Goal: Learn about a topic: Learn about a topic

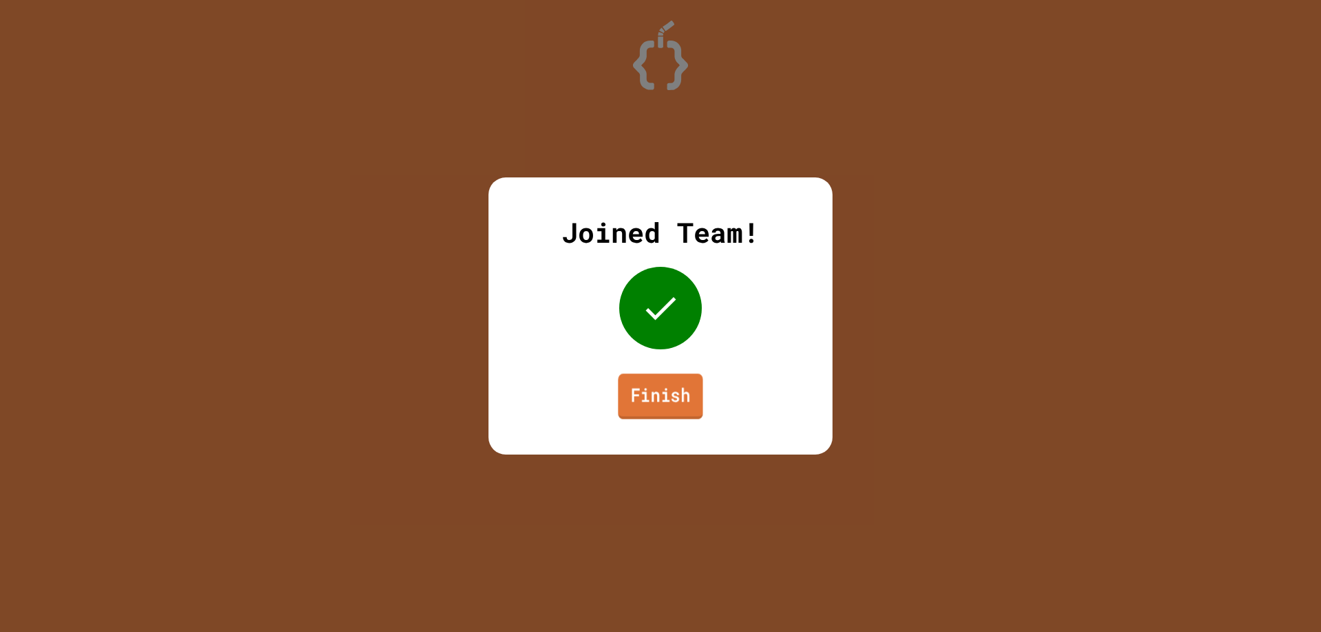
click at [661, 393] on link "Finish" at bounding box center [660, 396] width 85 height 45
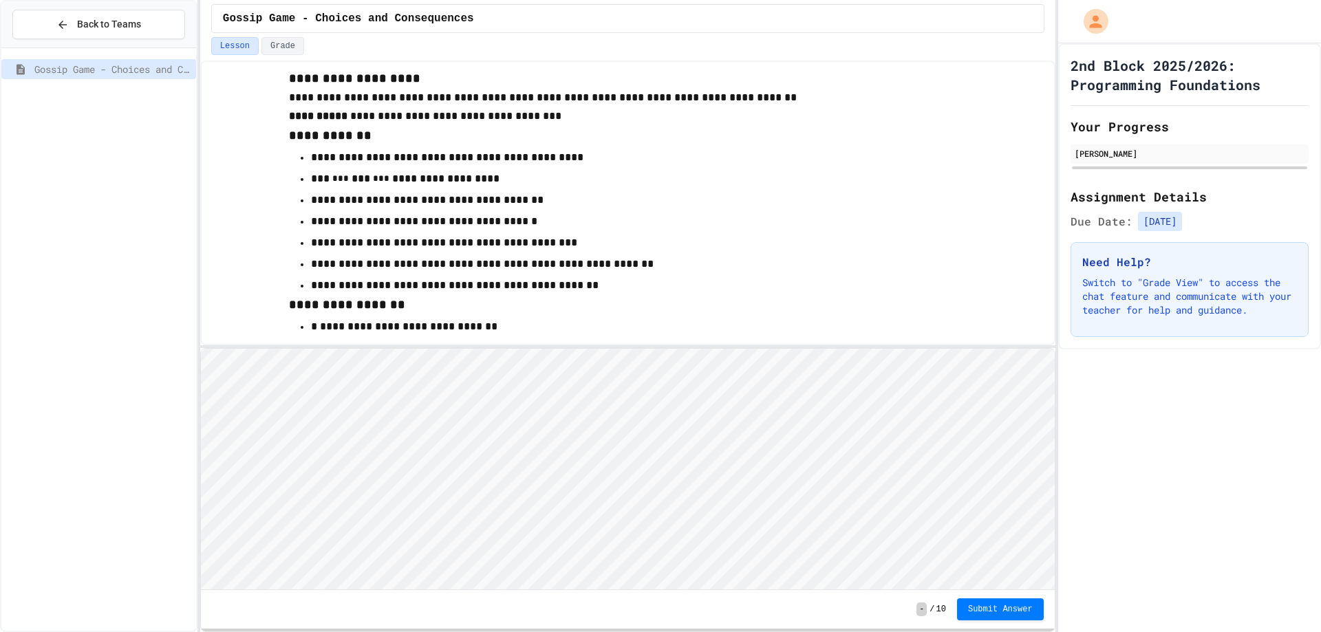
scroll to position [69, 0]
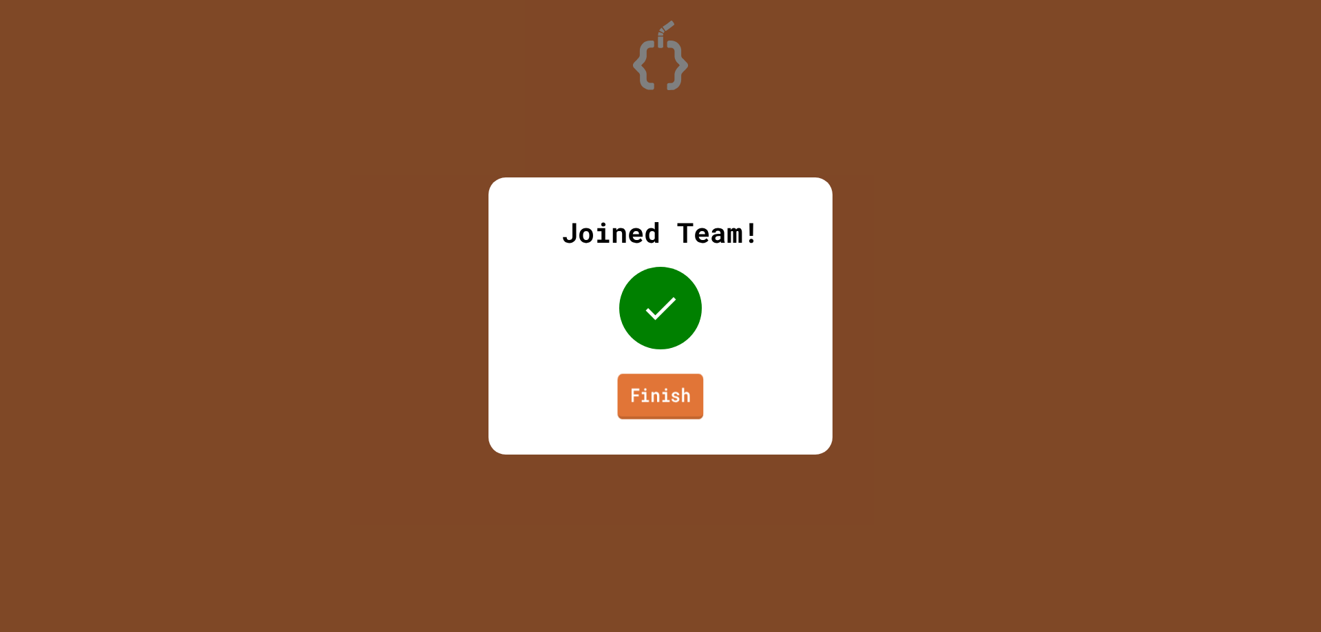
click at [661, 405] on link "Finish" at bounding box center [661, 396] width 86 height 45
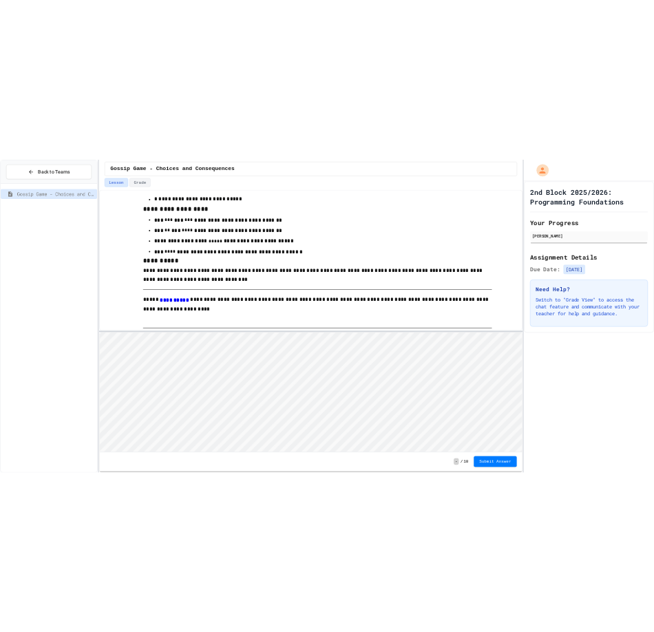
scroll to position [688, 0]
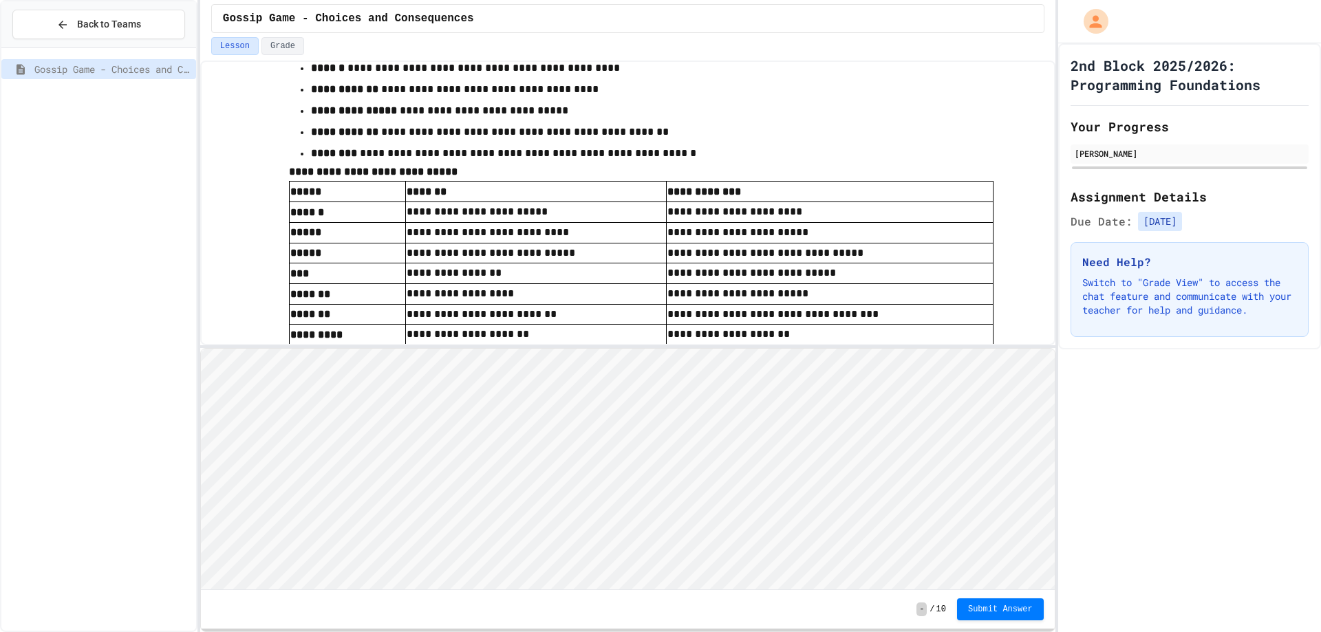
drag, startPoint x: 56, startPoint y: 367, endPoint x: 137, endPoint y: 427, distance: 100.8
click at [136, 428] on div "Gossip Game - Choices and Consequences" at bounding box center [98, 340] width 195 height 572
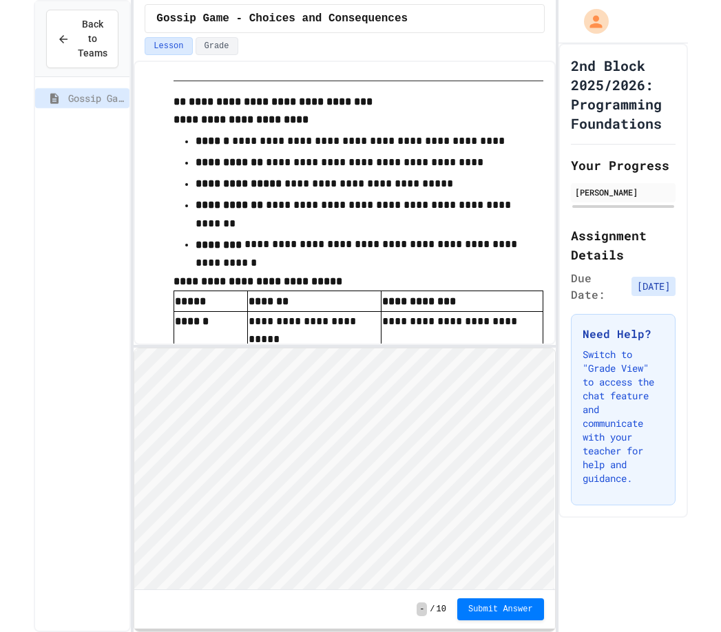
scroll to position [746, 0]
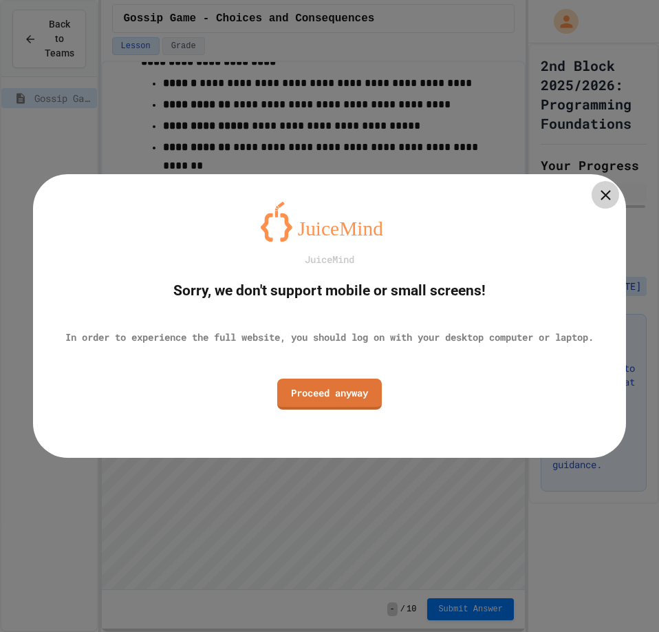
click at [605, 195] on icon at bounding box center [605, 195] width 17 height 17
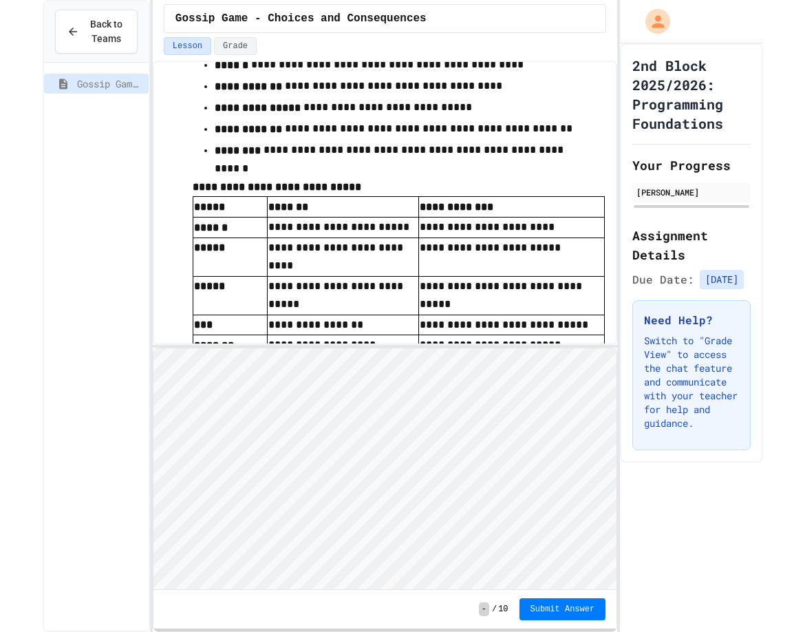
scroll to position [707, 0]
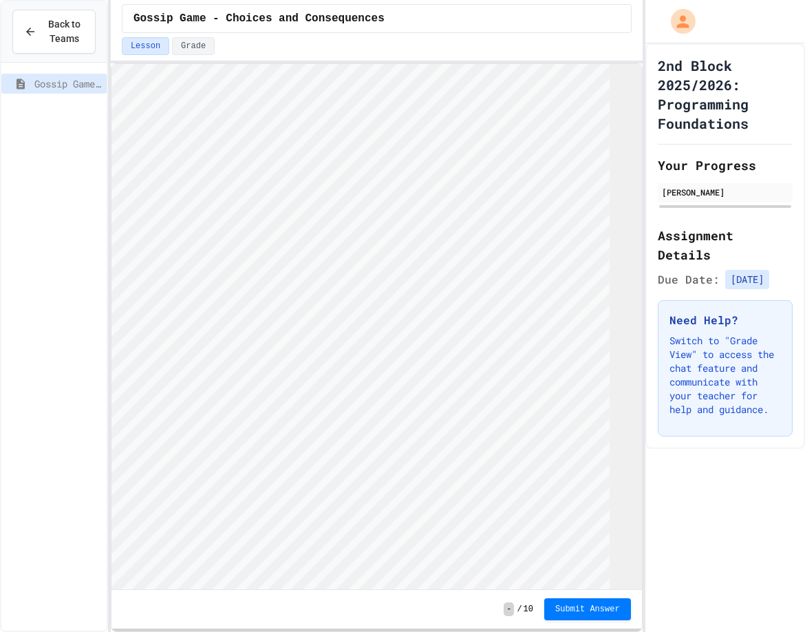
click at [104, 25] on div "**********" at bounding box center [402, 316] width 805 height 632
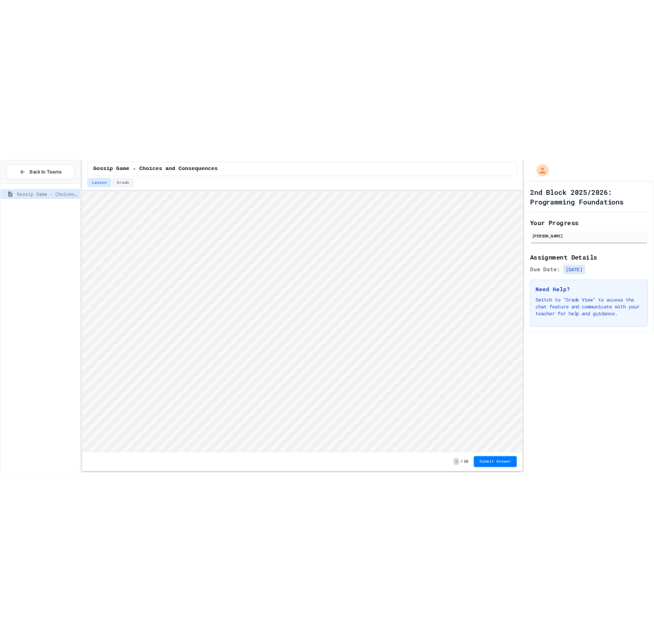
scroll to position [688, 0]
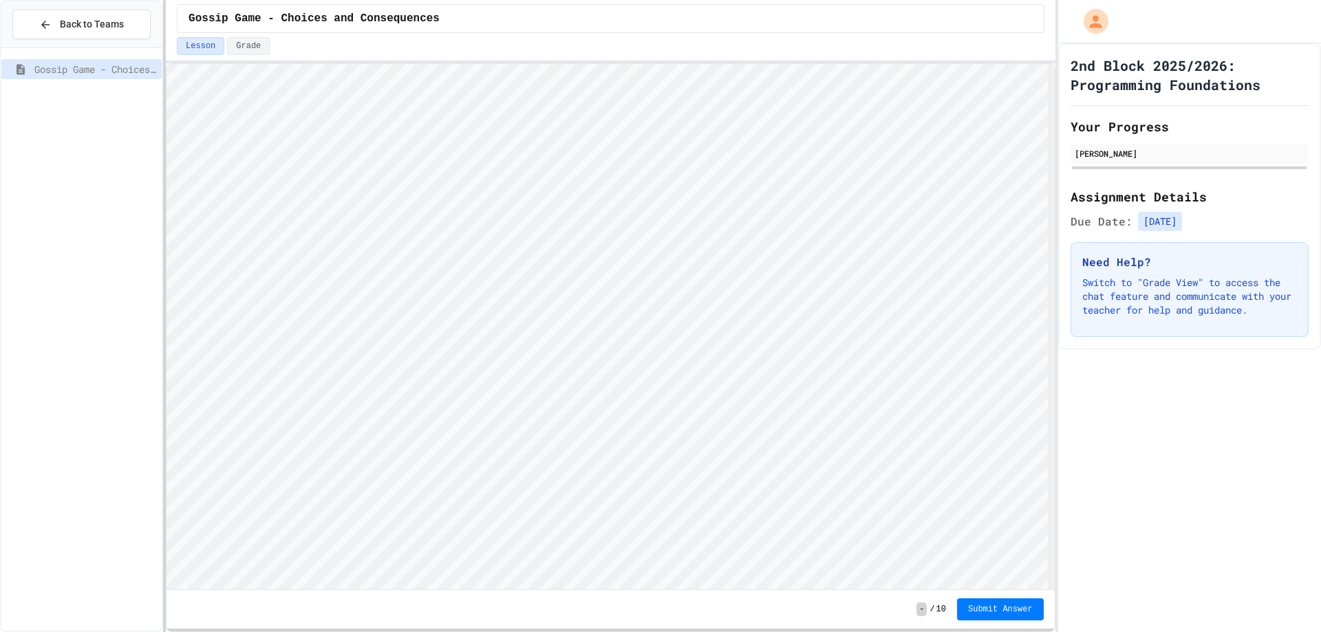
click at [166, 71] on div at bounding box center [164, 316] width 3 height 632
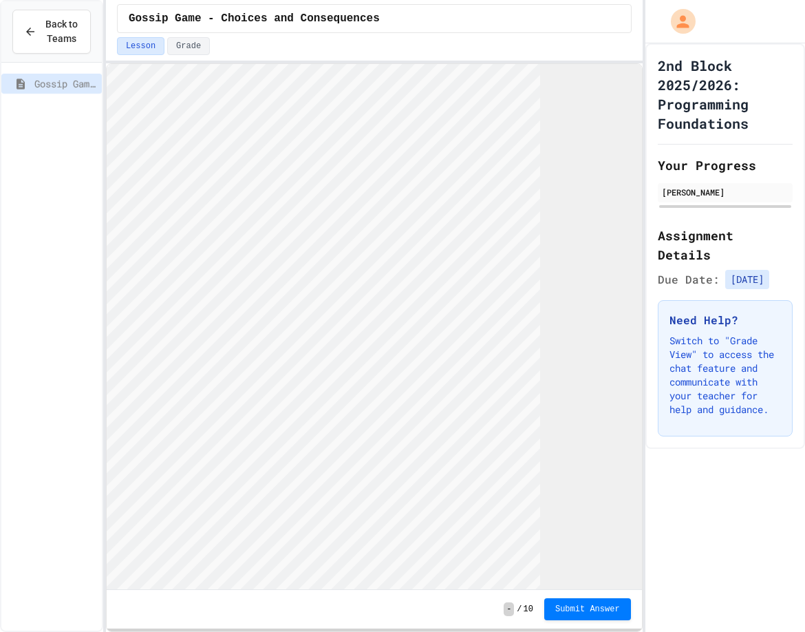
scroll to position [707, 0]
click at [105, 62] on div at bounding box center [104, 316] width 3 height 632
click at [111, 59] on div "Lesson Grade" at bounding box center [374, 48] width 537 height 23
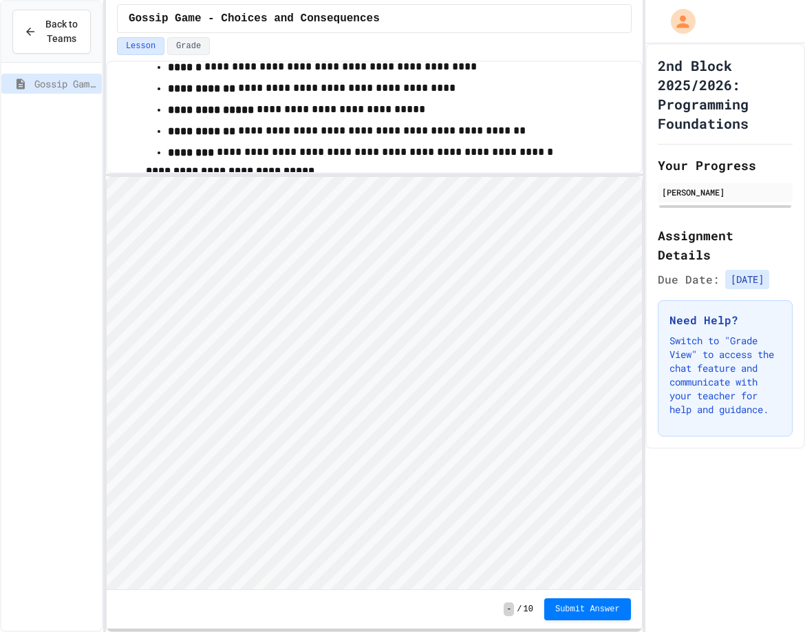
click at [247, 173] on div "**********" at bounding box center [374, 316] width 537 height 632
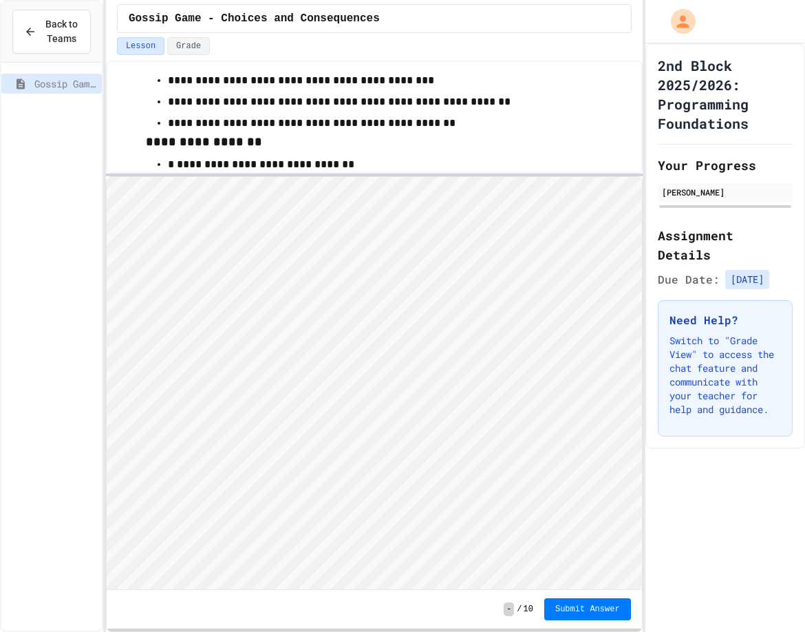
scroll to position [0, 0]
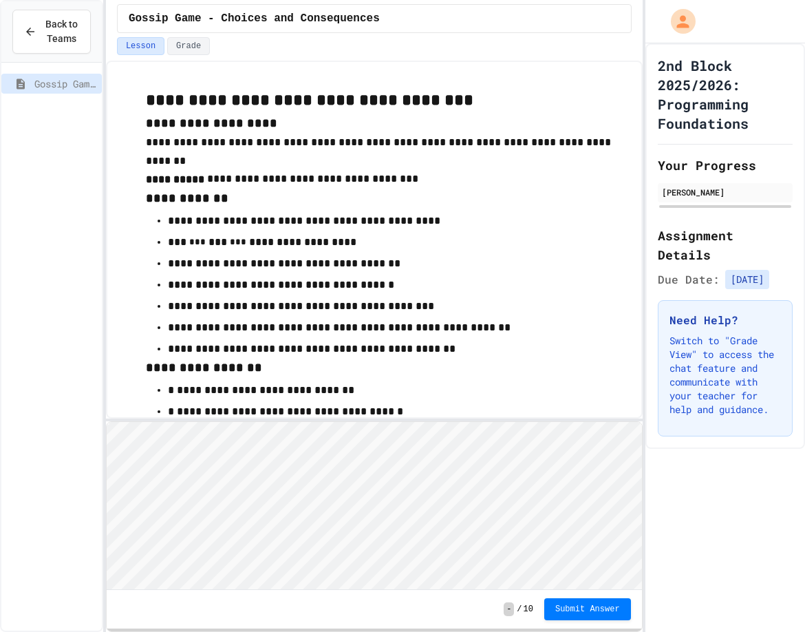
click at [145, 423] on div "**********" at bounding box center [374, 346] width 537 height 571
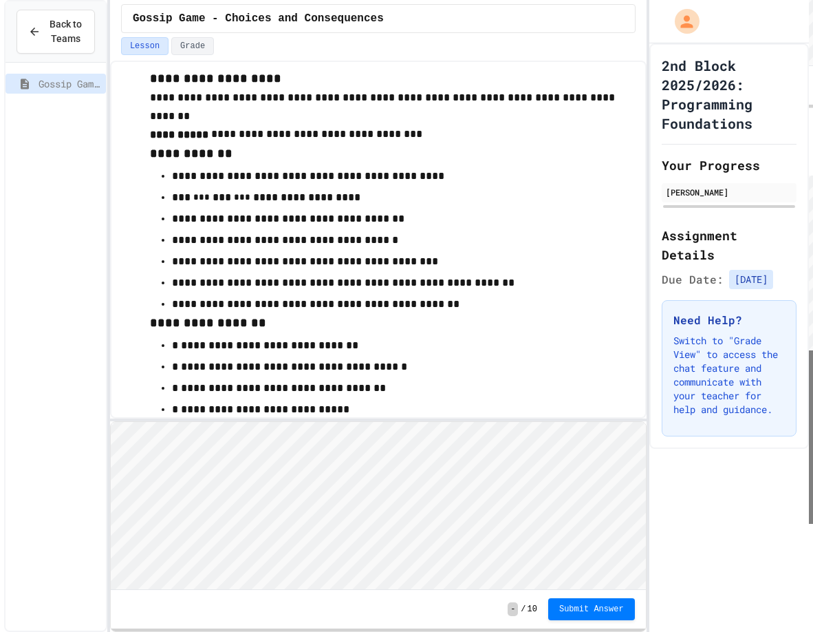
scroll to position [69, 0]
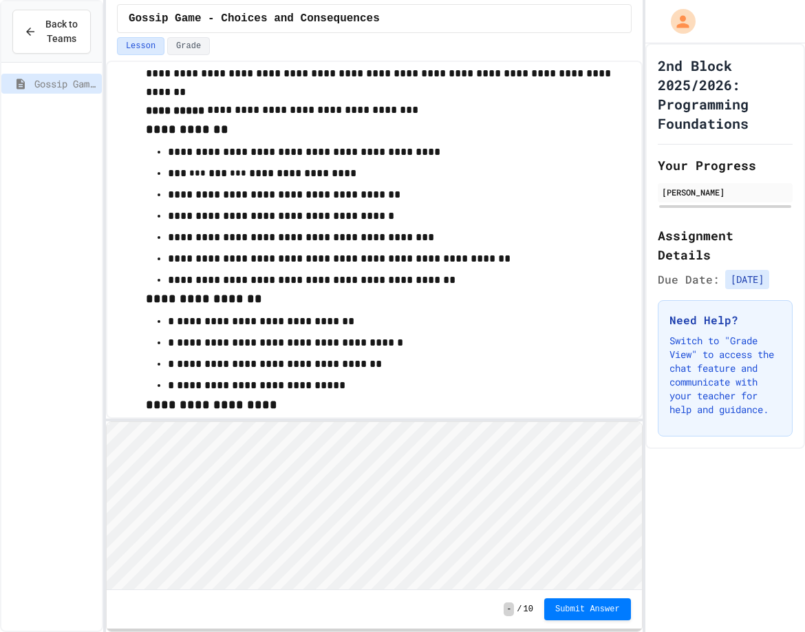
click at [134, 422] on html "Loading project... ! Error Loading Project There was an error loading the proje…" at bounding box center [373, 422] width 535 height 0
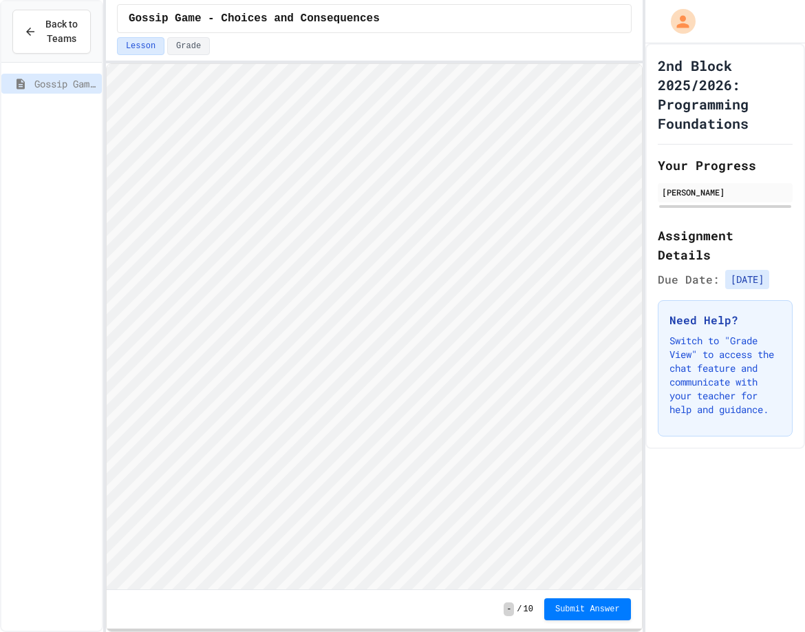
click at [310, 6] on div "**********" at bounding box center [374, 316] width 537 height 632
click at [691, 23] on icon "My Account" at bounding box center [683, 21] width 19 height 19
click at [411, 632] on div at bounding box center [402, 632] width 805 height 0
click at [699, 24] on button "My Account" at bounding box center [683, 21] width 37 height 37
click at [536, 632] on div at bounding box center [402, 632] width 805 height 0
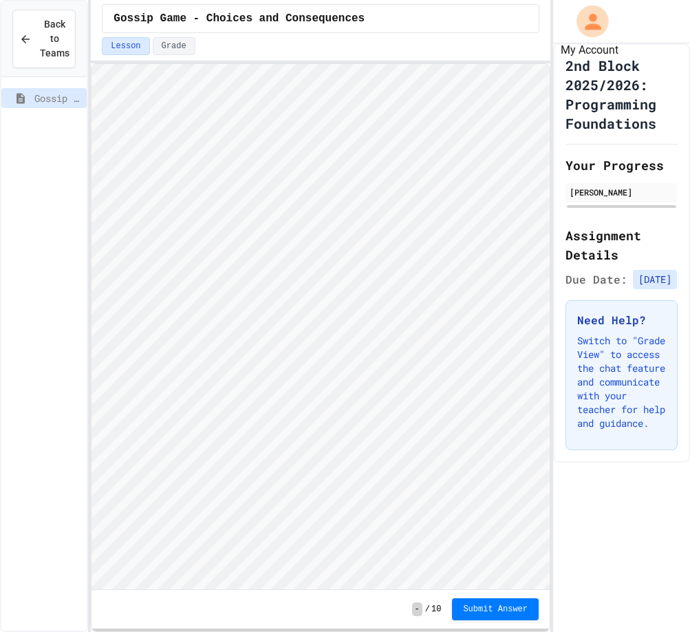
click at [600, 30] on icon "My Account" at bounding box center [593, 22] width 24 height 24
click at [599, 632] on div at bounding box center [345, 632] width 690 height 0
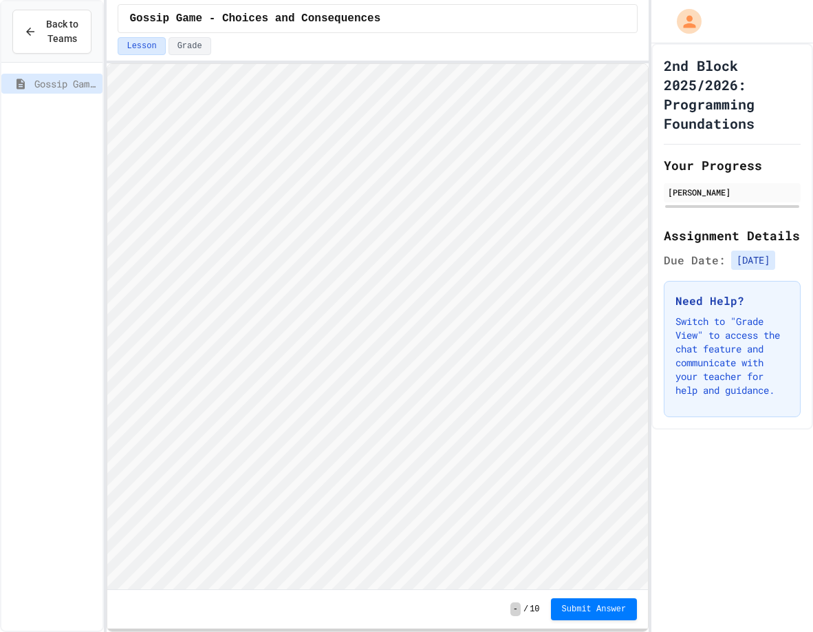
click at [418, 53] on div "Lesson Grade" at bounding box center [378, 46] width 520 height 18
